Goal: Navigation & Orientation: Find specific page/section

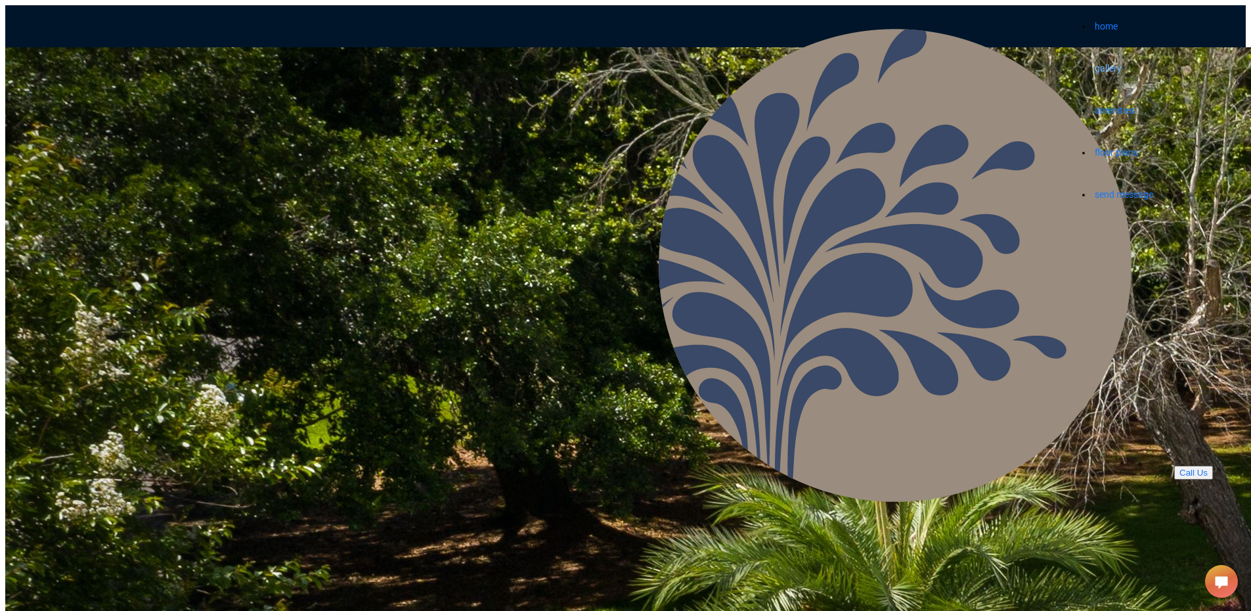
click at [1095, 63] on link "gallery" at bounding box center [1108, 68] width 27 height 11
click at [1095, 105] on link "amenities" at bounding box center [1114, 110] width 39 height 11
click at [1095, 63] on link "gallery" at bounding box center [1108, 68] width 27 height 11
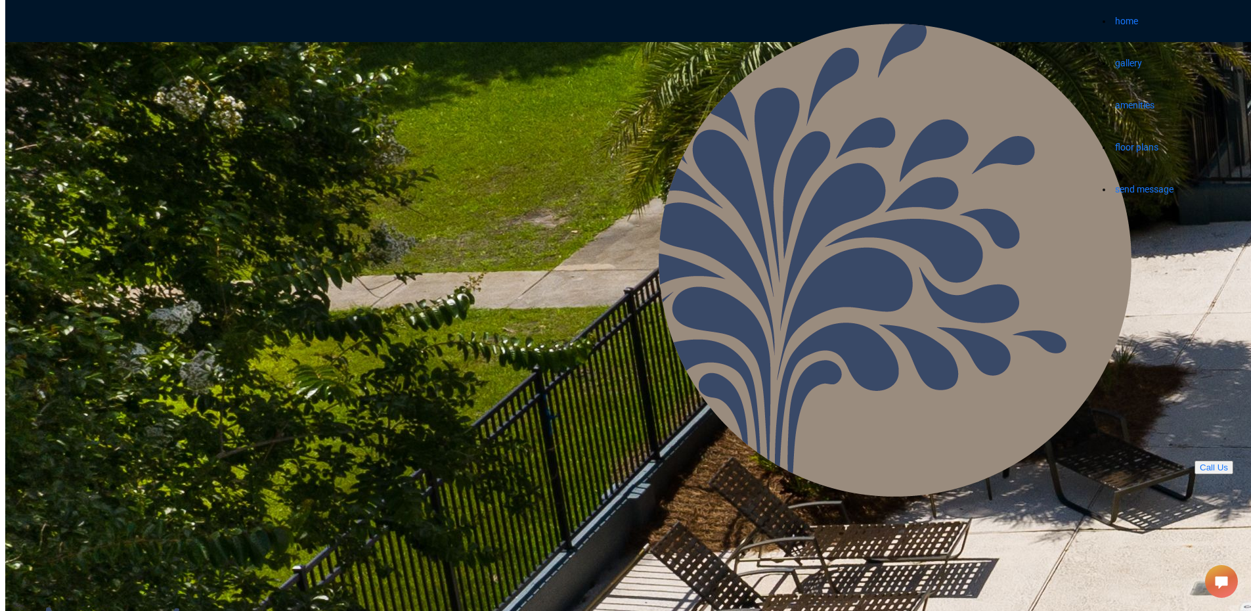
scroll to position [555, 0]
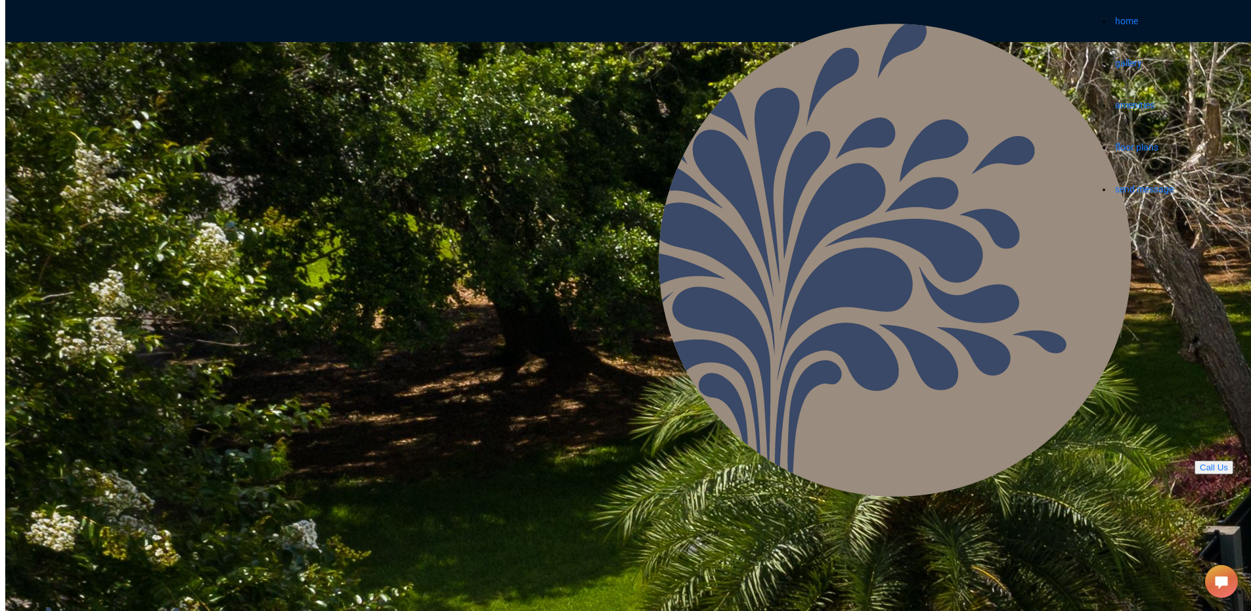
scroll to position [95, 0]
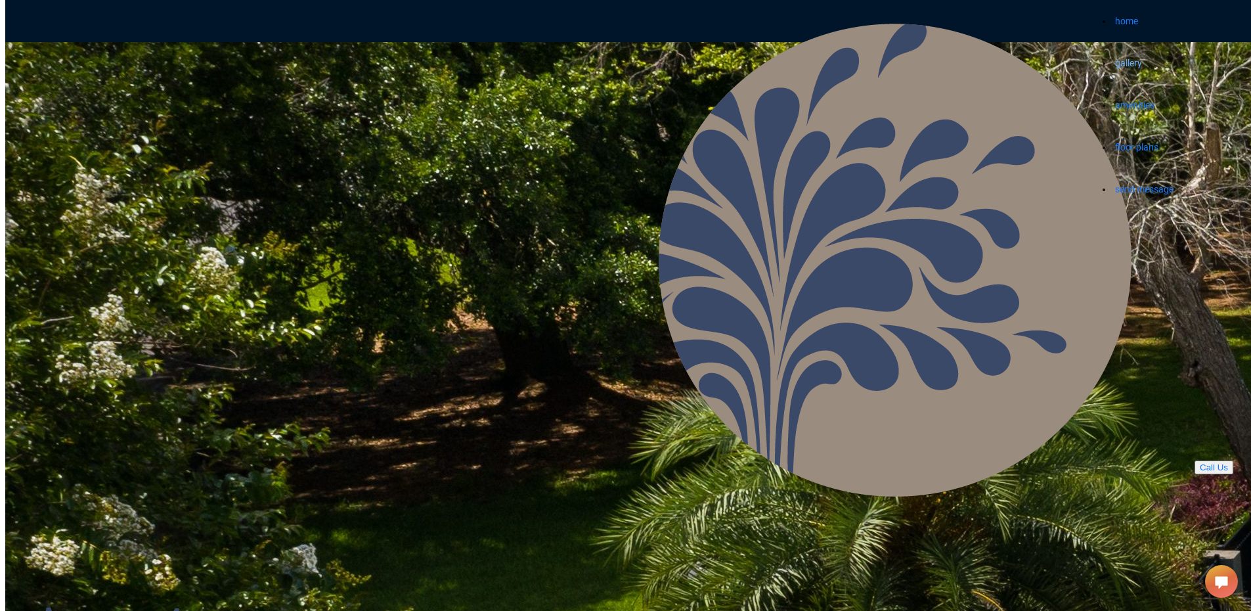
click at [1115, 58] on link "gallery" at bounding box center [1128, 63] width 27 height 11
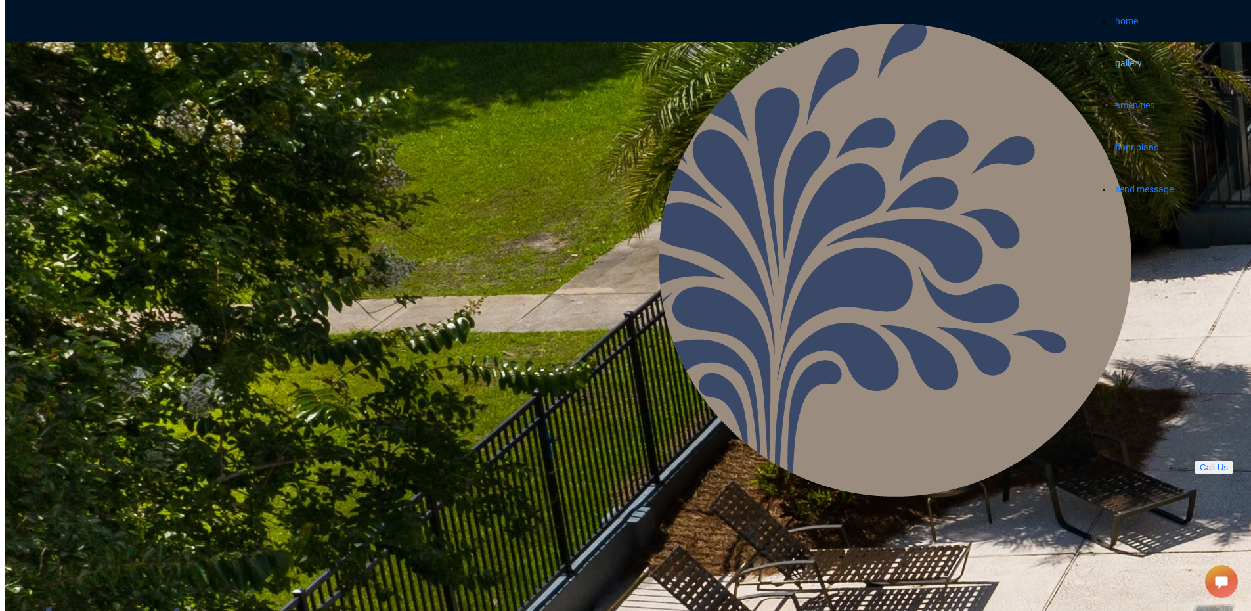
scroll to position [621, 0]
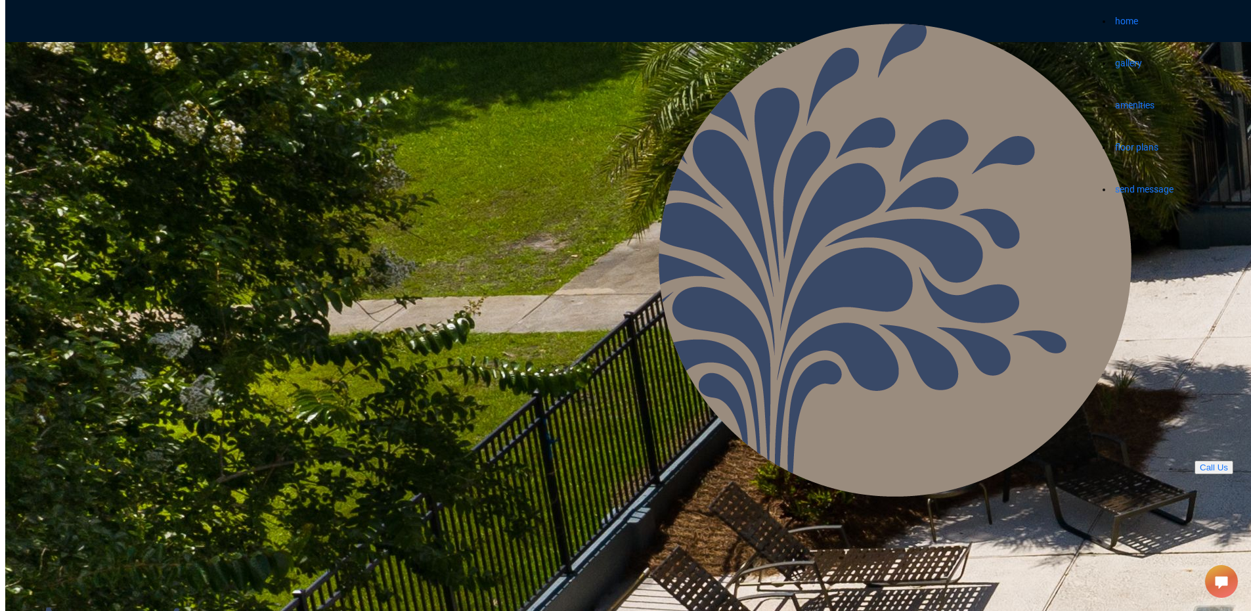
scroll to position [358, 0]
